Goal: Find specific page/section: Find specific page/section

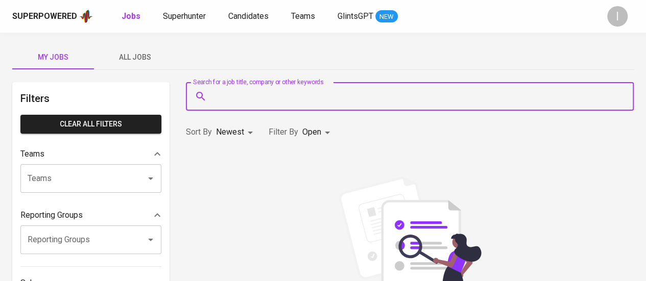
click at [267, 102] on input "Search for a job title, company or other keywords" at bounding box center [412, 96] width 403 height 19
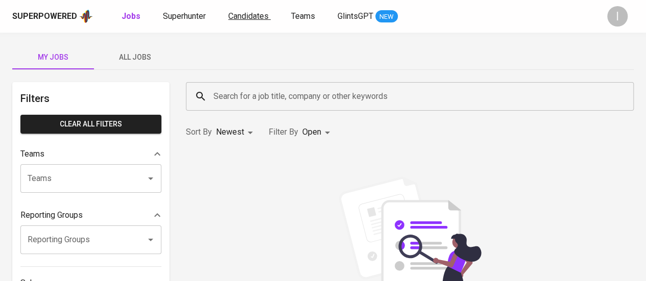
click at [257, 20] on span "Candidates" at bounding box center [248, 16] width 40 height 10
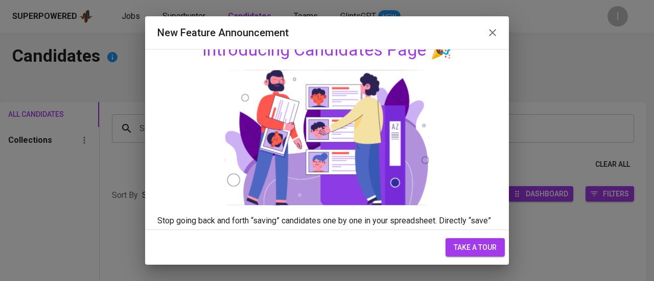
click at [492, 31] on icon "button" at bounding box center [492, 33] width 12 height 12
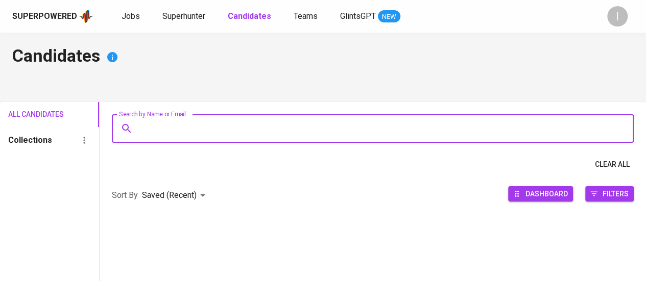
click at [279, 134] on input "Search by Name or Email" at bounding box center [375, 128] width 477 height 19
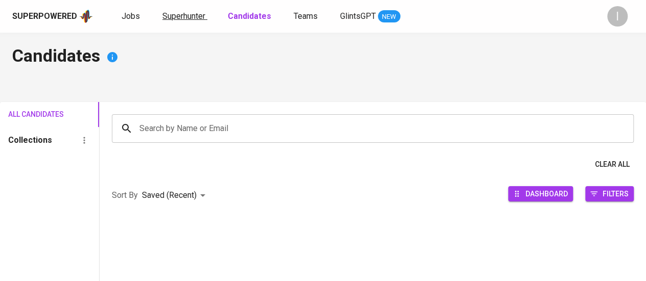
click at [193, 11] on span "Superhunter" at bounding box center [183, 16] width 43 height 10
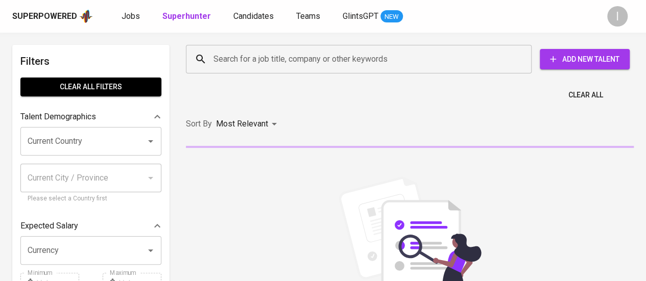
click at [253, 63] on input "Search for a job title, company or other keywords" at bounding box center [361, 59] width 301 height 19
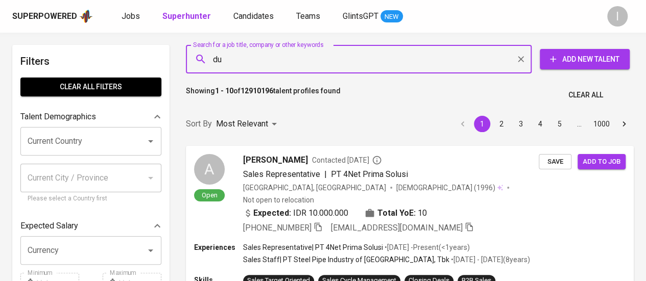
paste input "an akelyaman"
type input "[PERSON_NAME]"
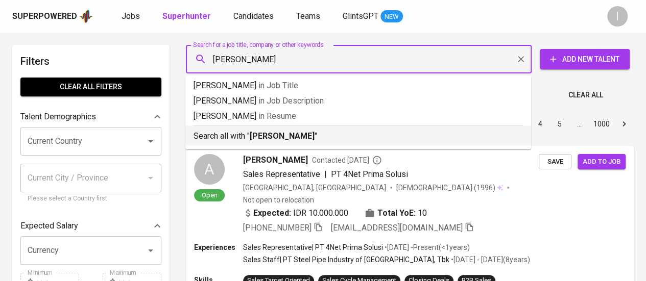
click at [202, 138] on p "Search all with " [PERSON_NAME] "" at bounding box center [359, 136] width 330 height 12
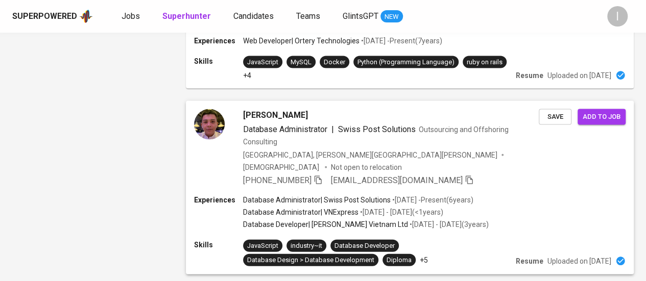
scroll to position [963, 0]
